Goal: Task Accomplishment & Management: Use online tool/utility

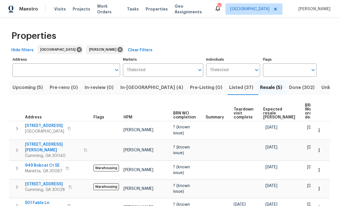
click at [229, 86] on span "Listed (37)" at bounding box center [241, 88] width 24 height 8
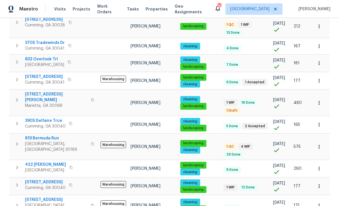
scroll to position [155, 0]
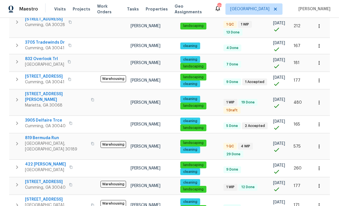
click at [41, 135] on span "819 Bermuda Run" at bounding box center [56, 138] width 62 height 6
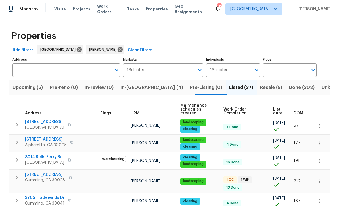
scroll to position [0, 0]
click at [136, 86] on span "In-reno (4)" at bounding box center [151, 88] width 63 height 8
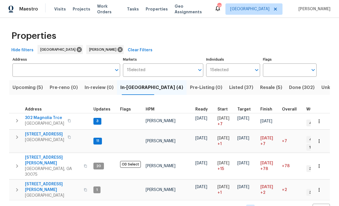
click at [43, 133] on span "202 Hickory Nut Ln" at bounding box center [44, 135] width 39 height 6
click at [35, 118] on span "302 Magnolia Trce" at bounding box center [44, 118] width 39 height 6
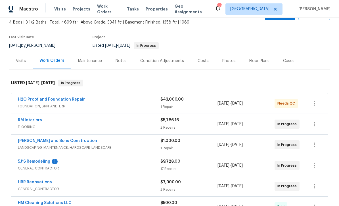
scroll to position [34, 0]
click at [36, 100] on link "H2O Proof and Foundation Repair" at bounding box center [51, 99] width 67 height 4
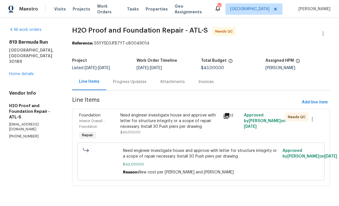
click at [90, 121] on span "Interior Overall - Foundation" at bounding box center [92, 123] width 26 height 9
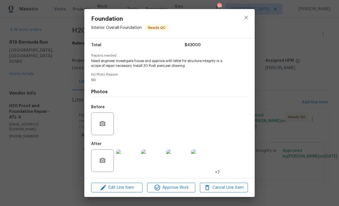
scroll to position [47, 0]
click at [179, 188] on span "Approve Work" at bounding box center [171, 187] width 45 height 7
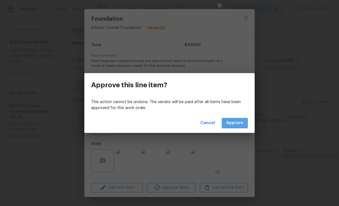
click at [239, 123] on span "Approve" at bounding box center [234, 123] width 17 height 7
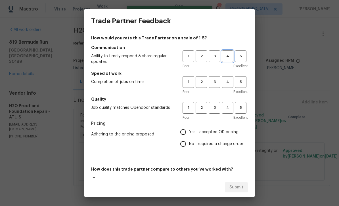
click at [227, 56] on span "4" at bounding box center [227, 56] width 10 height 7
click at [225, 81] on span "4" at bounding box center [227, 82] width 10 height 7
click at [226, 107] on span "4" at bounding box center [227, 108] width 10 height 7
click at [188, 131] on input "Yes - accepted OD pricing" at bounding box center [183, 132] width 12 height 12
radio input "true"
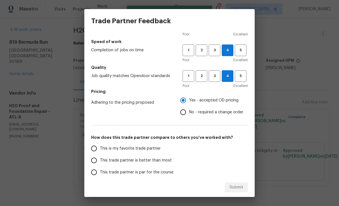
scroll to position [32, 0]
click at [96, 149] on input "This is my favorite trade partner" at bounding box center [94, 148] width 12 height 12
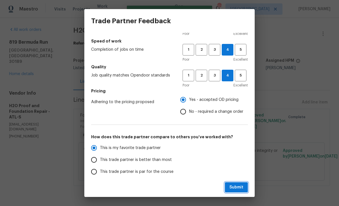
click at [238, 186] on span "Submit" at bounding box center [236, 187] width 14 height 7
radio input "true"
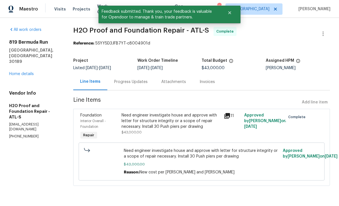
click at [16, 58] on div "819 Bermuda Run Woodstock, GA 30189 Home details" at bounding box center [34, 57] width 50 height 37
click at [18, 72] on link "Home details" at bounding box center [21, 74] width 25 height 4
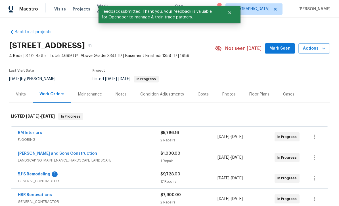
scroll to position [34, 0]
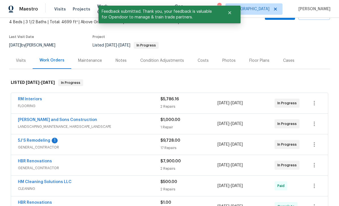
click at [30, 139] on link "5J’S Remodeling" at bounding box center [34, 141] width 32 height 4
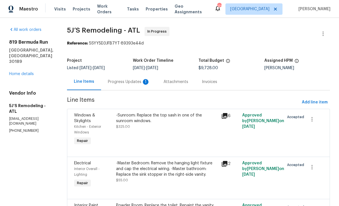
click at [119, 83] on div "Progress Updates 1" at bounding box center [129, 82] width 42 height 6
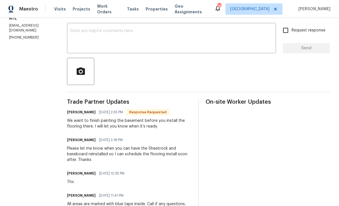
scroll to position [86, 0]
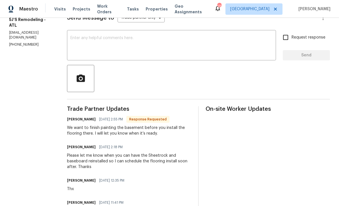
click at [78, 42] on textarea at bounding box center [171, 46] width 202 height 20
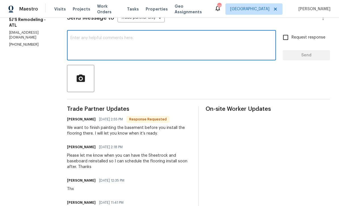
type textarea "P"
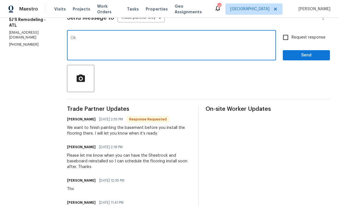
type textarea "Ok"
click at [311, 56] on span "Send" at bounding box center [306, 55] width 38 height 7
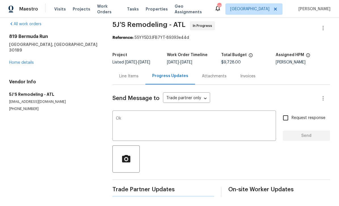
scroll to position [0, 0]
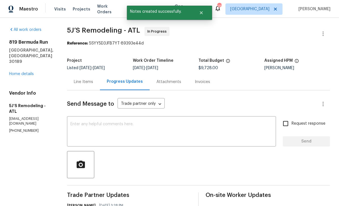
click at [18, 72] on link "Home details" at bounding box center [21, 74] width 25 height 4
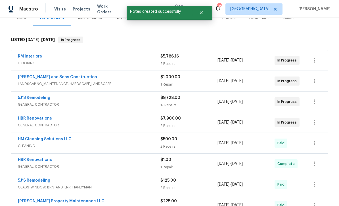
scroll to position [87, 0]
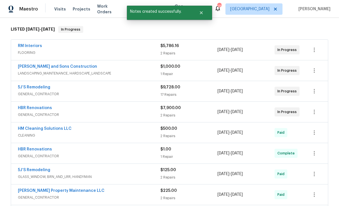
click at [30, 87] on link "5J’S Remodeling" at bounding box center [34, 87] width 32 height 4
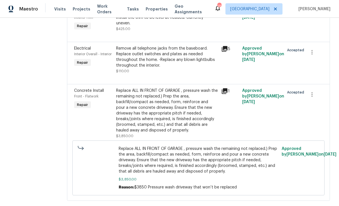
scroll to position [18, 0]
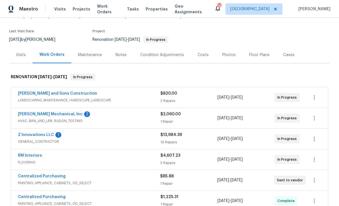
scroll to position [43, 0]
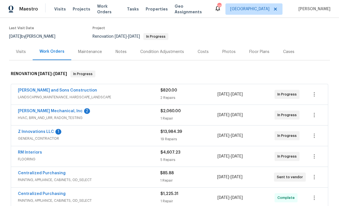
click at [37, 111] on link "[PERSON_NAME] Mechanical, Inc" at bounding box center [50, 111] width 65 height 4
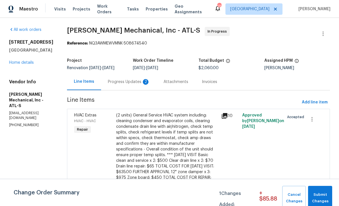
click at [128, 82] on div "Progress Updates 2" at bounding box center [129, 82] width 42 height 6
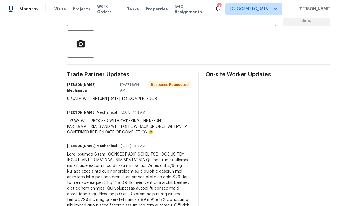
scroll to position [121, 0]
copy div "JH Martin Mechanical 09/05/2025 8:54 AM Response Requested UPDATE: WILL RETURN …"
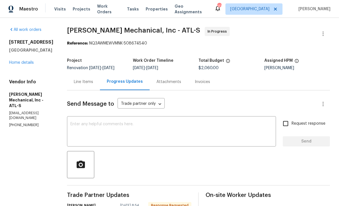
scroll to position [0, 0]
click at [16, 64] on link "Home details" at bounding box center [21, 63] width 25 height 4
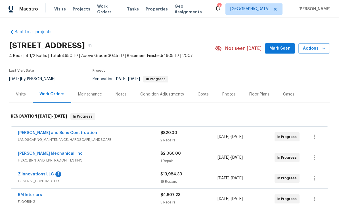
click at [85, 95] on div "Maintenance" at bounding box center [90, 95] width 24 height 6
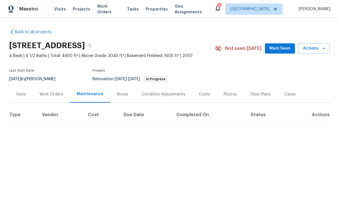
click at [119, 92] on div "Notes" at bounding box center [122, 95] width 11 height 6
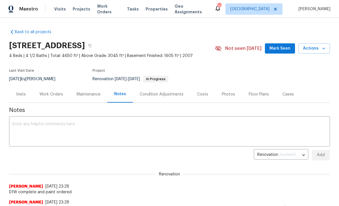
click at [39, 126] on textarea at bounding box center [169, 132] width 314 height 20
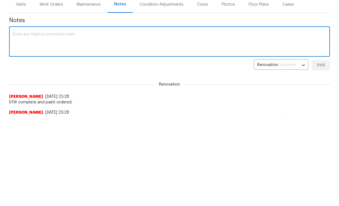
paste textarea "JH Martin Mechanical 09/05/2025 8:54 AM Response Requested UPDATE: WILL RETURN …"
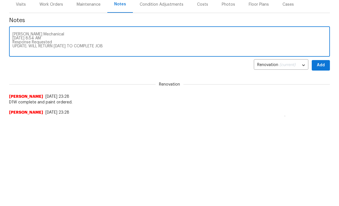
type textarea "JH Martin Mechanical 09/05/2025 8:54 AM Response Requested UPDATE: WILL RETURN …"
click at [323, 152] on span "Add" at bounding box center [320, 155] width 9 height 7
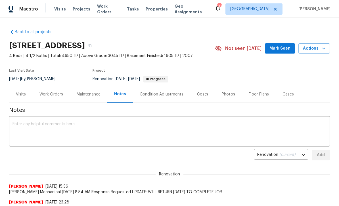
click at [53, 93] on div "Work Orders" at bounding box center [51, 95] width 24 height 6
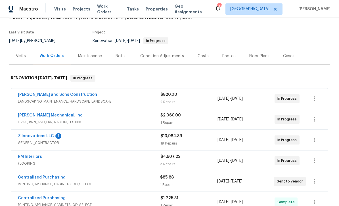
scroll to position [40, 0]
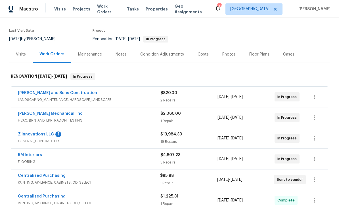
click at [28, 134] on link "Z Innovations LLC" at bounding box center [36, 134] width 36 height 4
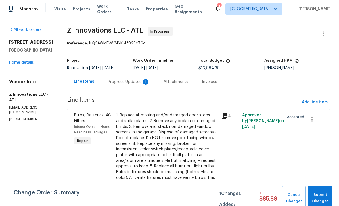
click at [116, 81] on div "Progress Updates 1" at bounding box center [129, 82] width 42 height 6
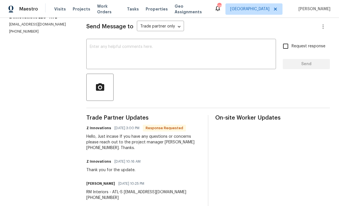
scroll to position [78, 0]
click at [100, 56] on textarea at bounding box center [181, 55] width 183 height 20
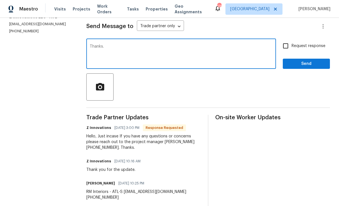
type textarea "Thanks."
click at [289, 50] on input "Request response" at bounding box center [285, 46] width 12 height 12
checkbox input "true"
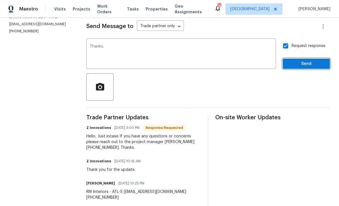
click at [302, 67] on span "Send" at bounding box center [306, 63] width 38 height 7
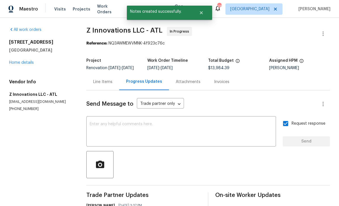
click at [19, 64] on link "Home details" at bounding box center [21, 63] width 25 height 4
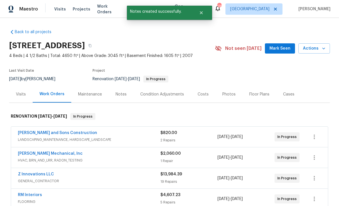
click at [282, 53] on button "Mark Seen" at bounding box center [280, 48] width 30 height 10
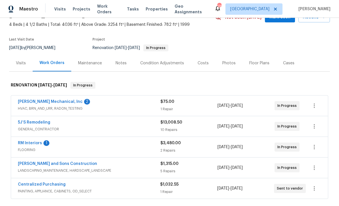
scroll to position [33, 0]
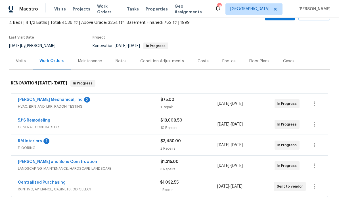
click at [23, 143] on link "RM Interiors" at bounding box center [30, 141] width 24 height 4
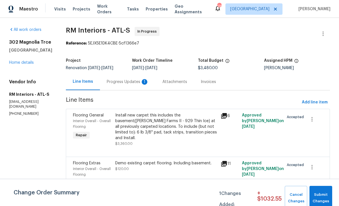
click at [120, 82] on div "Progress Updates 1" at bounding box center [128, 82] width 42 height 6
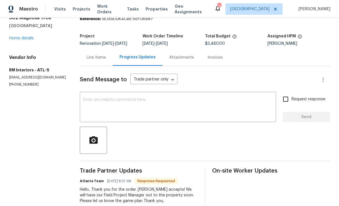
scroll to position [24, 0]
click at [94, 104] on textarea at bounding box center [177, 108] width 189 height 20
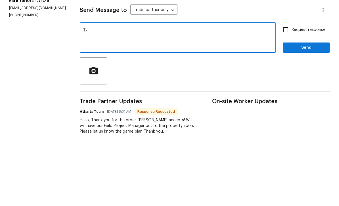
type textarea "Tx"
click at [306, 114] on span "Send" at bounding box center [306, 117] width 38 height 7
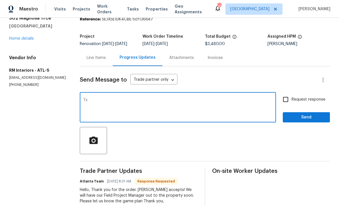
scroll to position [0, 0]
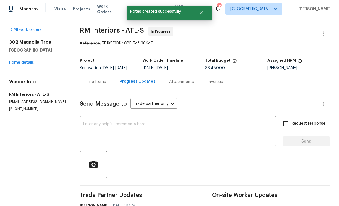
click at [16, 61] on link "Home details" at bounding box center [21, 63] width 25 height 4
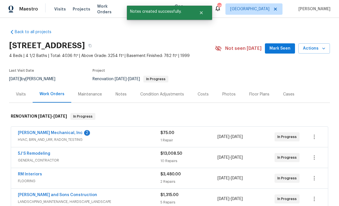
click at [31, 131] on link "[PERSON_NAME] Mechanical, Inc" at bounding box center [50, 133] width 65 height 4
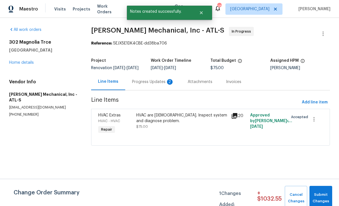
click at [141, 85] on div "Progress Updates 2" at bounding box center [153, 82] width 42 height 6
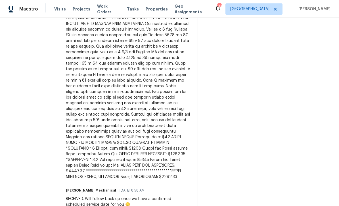
scroll to position [201, 0]
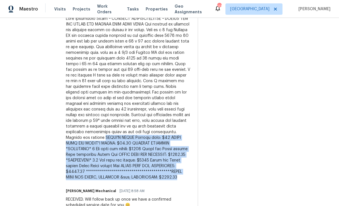
copy div "**********"
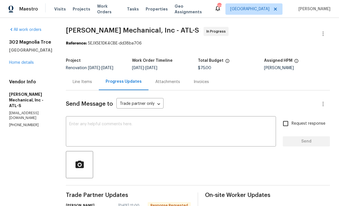
scroll to position [0, 0]
click at [92, 81] on div "Line Items" at bounding box center [82, 82] width 19 height 6
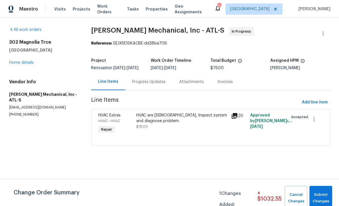
click at [242, 119] on div "20" at bounding box center [239, 116] width 16 height 7
click at [237, 119] on icon at bounding box center [234, 116] width 7 height 7
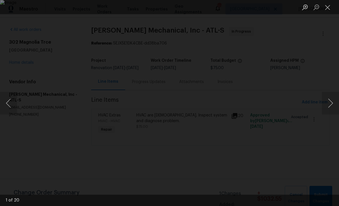
click at [11, 105] on button "Previous image" at bounding box center [8, 103] width 17 height 23
click at [12, 103] on button "Previous image" at bounding box center [8, 103] width 17 height 23
click at [329, 6] on button "Close lightbox" at bounding box center [327, 7] width 11 height 10
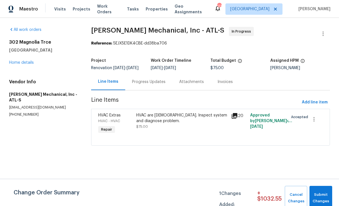
click at [147, 85] on div "Progress Updates" at bounding box center [148, 82] width 33 height 6
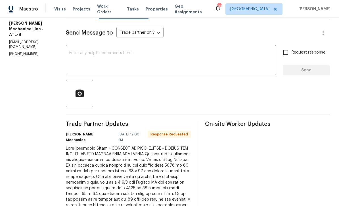
scroll to position [39, 0]
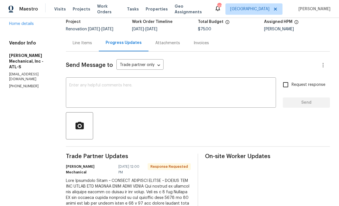
click at [93, 40] on div "Line Items" at bounding box center [82, 43] width 33 height 17
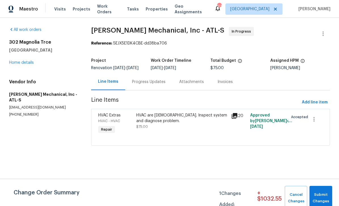
click at [145, 85] on div "Progress Updates" at bounding box center [148, 82] width 33 height 6
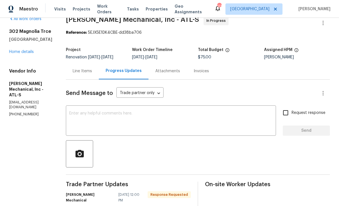
scroll to position [8, 0]
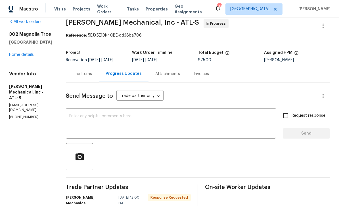
click at [92, 73] on div "Line Items" at bounding box center [82, 74] width 19 height 6
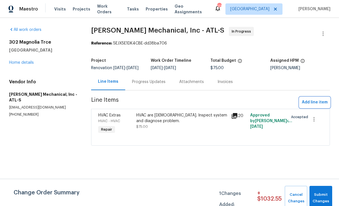
click at [312, 106] on span "Add line item" at bounding box center [314, 102] width 26 height 7
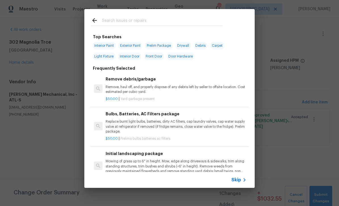
click at [107, 17] on input "text" at bounding box center [162, 21] width 120 height 9
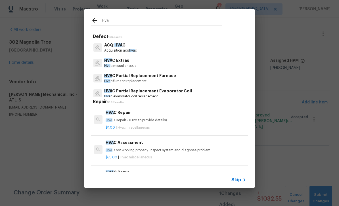
type input "Hvac"
click at [238, 177] on span "Skip" at bounding box center [236, 180] width 10 height 6
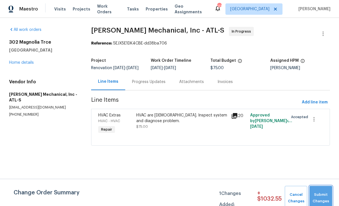
click at [319, 195] on span "Submit Changes" at bounding box center [320, 198] width 17 height 13
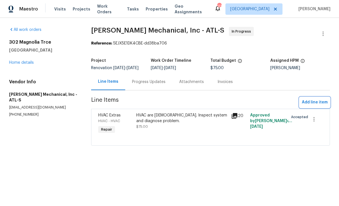
click at [306, 106] on span "Add line item" at bounding box center [314, 102] width 26 height 7
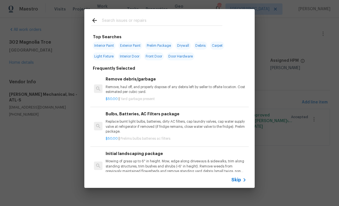
click at [110, 20] on input "text" at bounding box center [162, 21] width 120 height 9
paste input "**********"
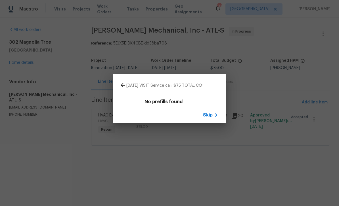
type input "**********"
click at [207, 112] on span "Skip" at bounding box center [208, 115] width 10 height 6
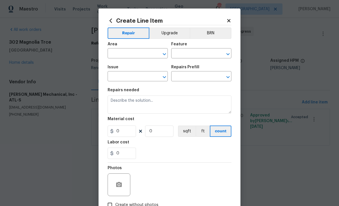
click at [227, 19] on icon at bounding box center [228, 20] width 5 height 5
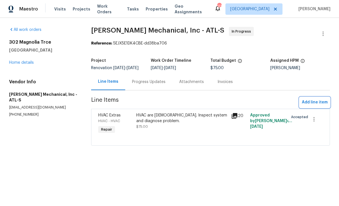
click at [310, 105] on span "Add line item" at bounding box center [314, 102] width 26 height 7
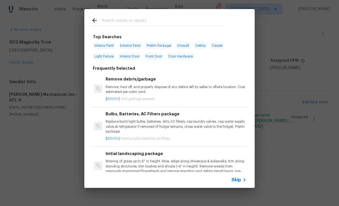
click at [113, 21] on input "text" at bounding box center [162, 21] width 120 height 9
type input "Hvac"
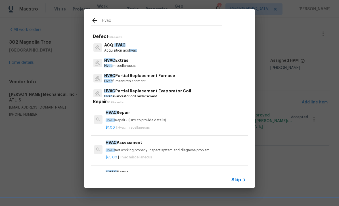
click at [116, 61] on p "HVAC Extras" at bounding box center [119, 61] width 31 height 6
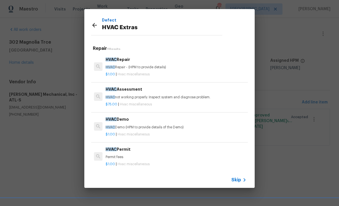
click at [122, 62] on h6 "HVAC Repair" at bounding box center [175, 59] width 141 height 6
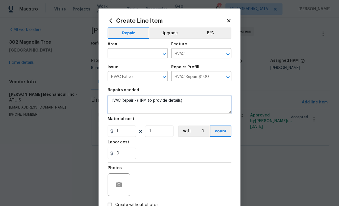
click at [139, 100] on textarea "HVAC Repair - (HPM to provide details)" at bounding box center [169, 105] width 124 height 18
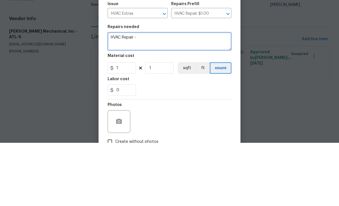
paste textarea "**********"
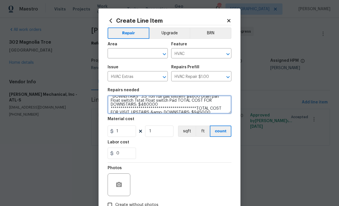
click at [199, 102] on textarea "**********" at bounding box center [169, 105] width 124 height 18
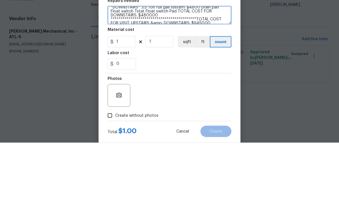
scroll to position [26, 0]
type textarea "**********"
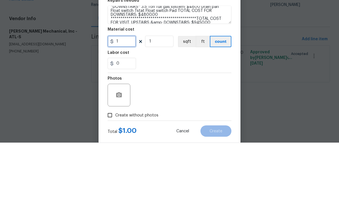
click at [122, 99] on input "1" at bounding box center [121, 104] width 28 height 11
type input "9375"
click at [147, 121] on div "0" at bounding box center [169, 126] width 124 height 11
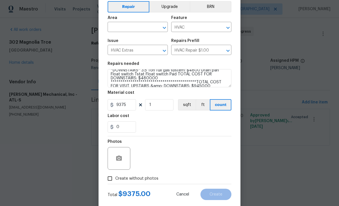
click at [110, 176] on input "Create without photos" at bounding box center [109, 178] width 11 height 11
checkbox input "true"
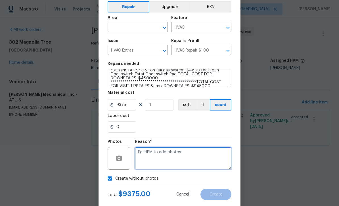
click at [167, 155] on textarea at bounding box center [183, 158] width 96 height 23
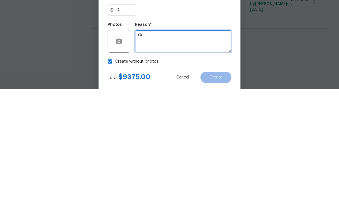
type textarea "G"
type textarea "TP"
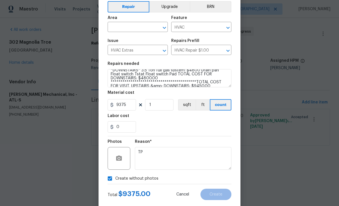
click at [142, 25] on input "text" at bounding box center [129, 27] width 44 height 9
click at [119, 40] on li "HVAC" at bounding box center [137, 40] width 60 height 9
type input "HVAC"
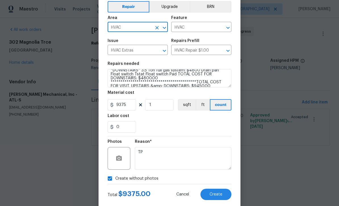
click at [219, 195] on span "Create" at bounding box center [215, 195] width 13 height 4
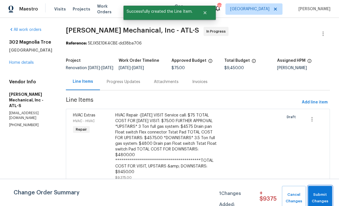
click at [321, 197] on span "Submit Changes" at bounding box center [319, 198] width 18 height 13
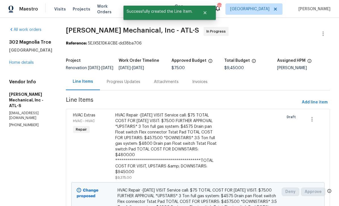
click at [18, 63] on link "Home details" at bounding box center [21, 63] width 25 height 4
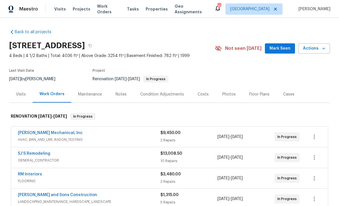
click at [279, 49] on span "Mark Seen" at bounding box center [279, 48] width 21 height 7
click at [120, 94] on div "Notes" at bounding box center [120, 95] width 11 height 6
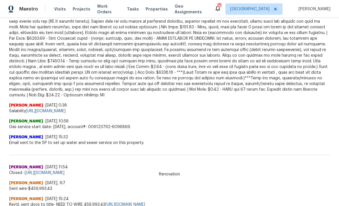
scroll to position [383, 0]
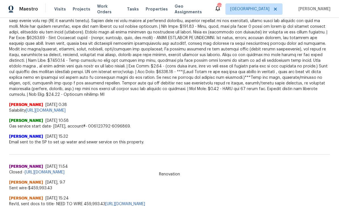
click at [59, 109] on link "[URL][DOMAIN_NAME]" at bounding box center [46, 111] width 40 height 4
